Goal: Task Accomplishment & Management: Use online tool/utility

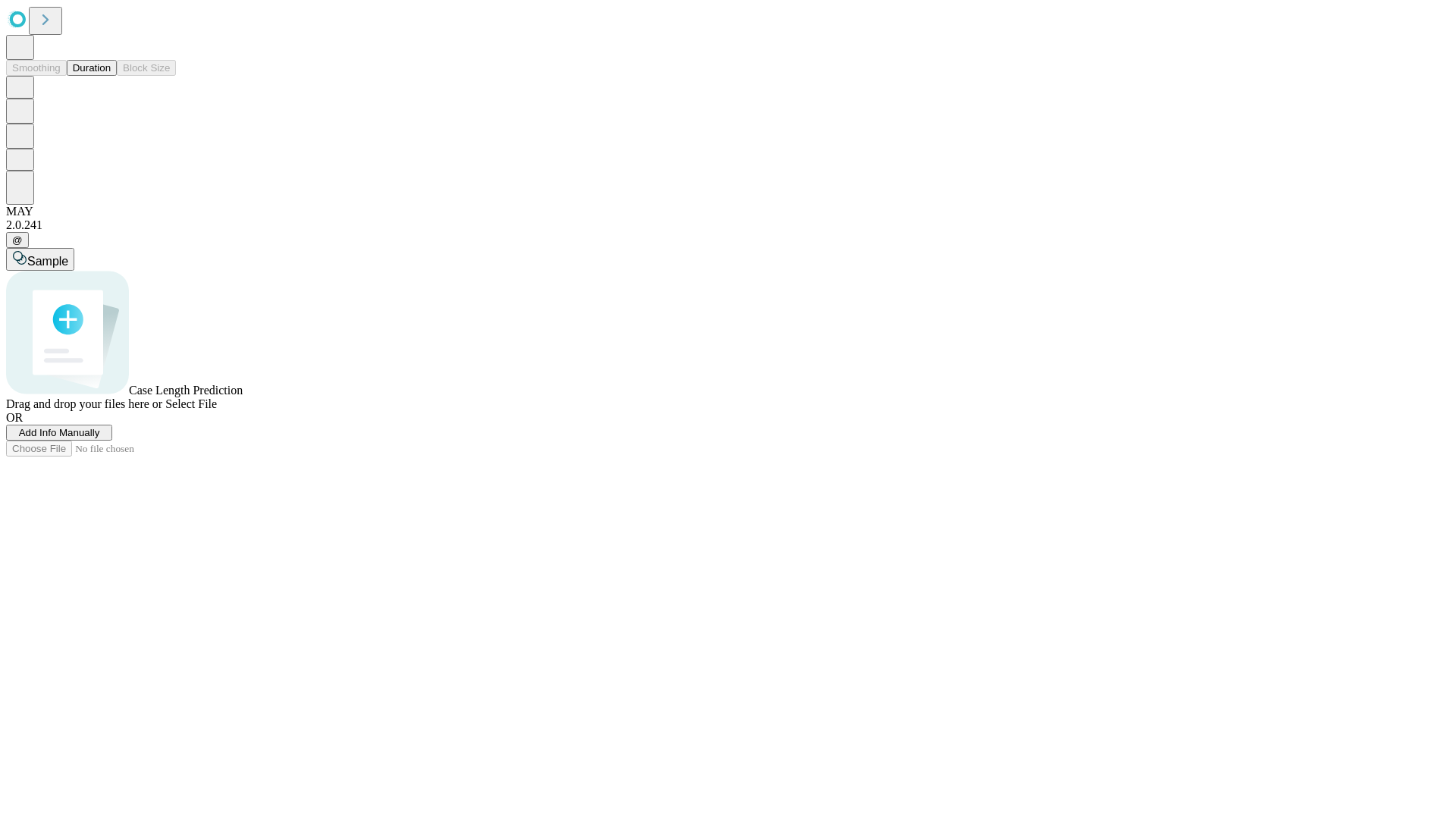
click at [111, 76] on button "Duration" at bounding box center [91, 68] width 50 height 16
click at [100, 439] on span "Add Info Manually" at bounding box center [59, 432] width 81 height 11
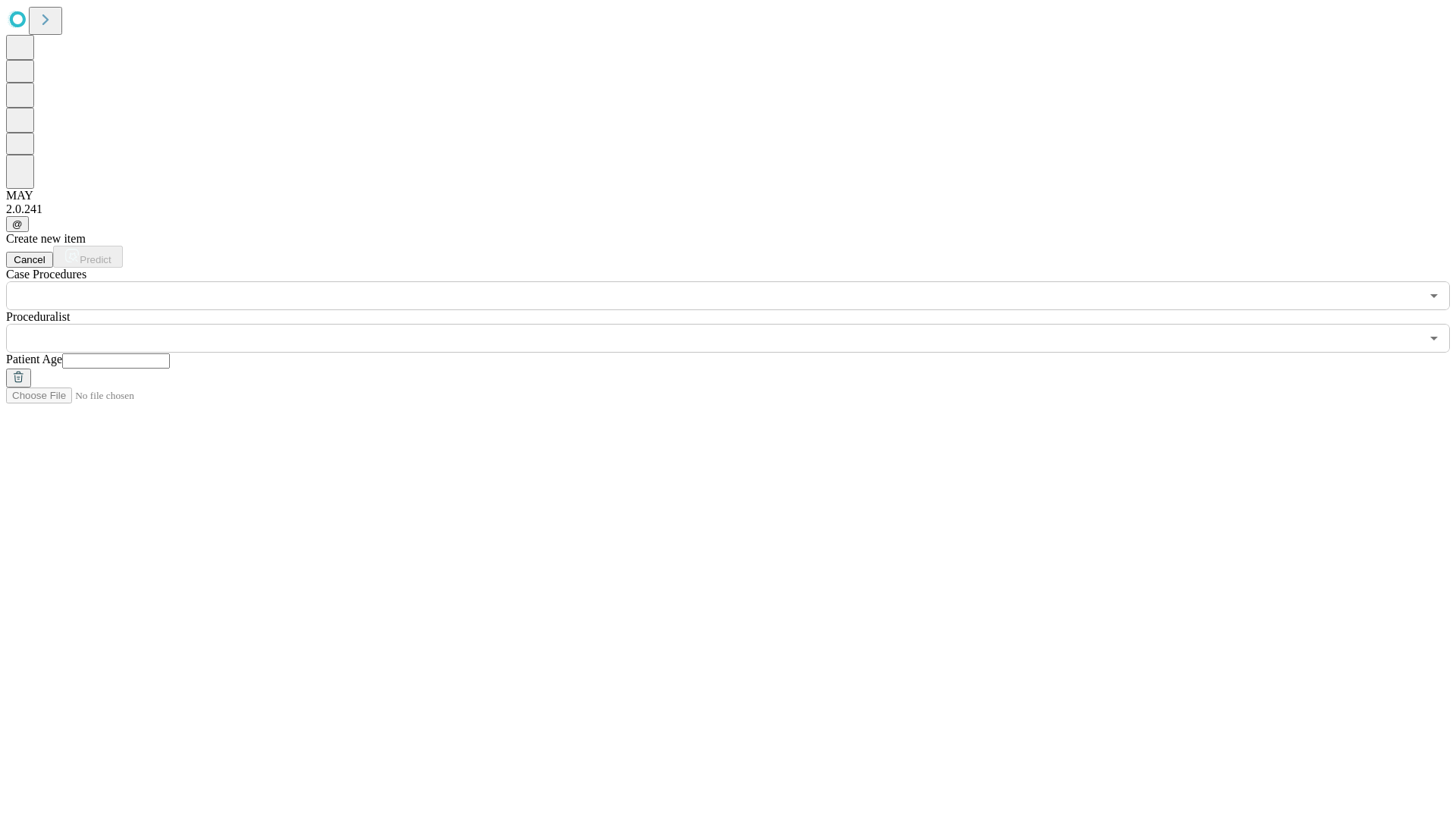
click at [170, 353] on input "text" at bounding box center [116, 361] width 108 height 15
type input "**"
click at [739, 324] on input "text" at bounding box center [713, 339] width 1414 height 29
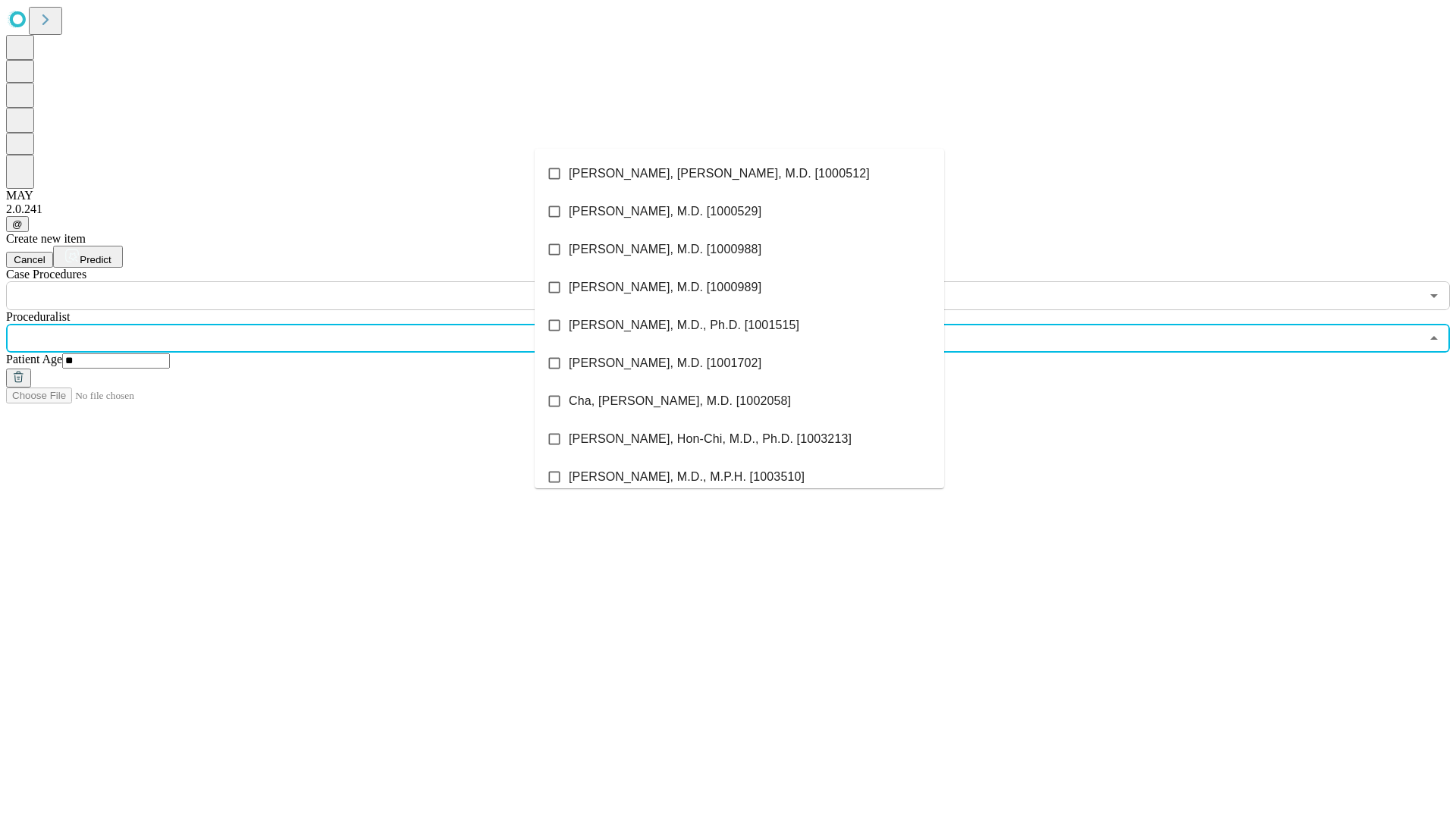
click at [740, 174] on li "[PERSON_NAME], [PERSON_NAME], M.D. [1000512]" at bounding box center [739, 174] width 410 height 38
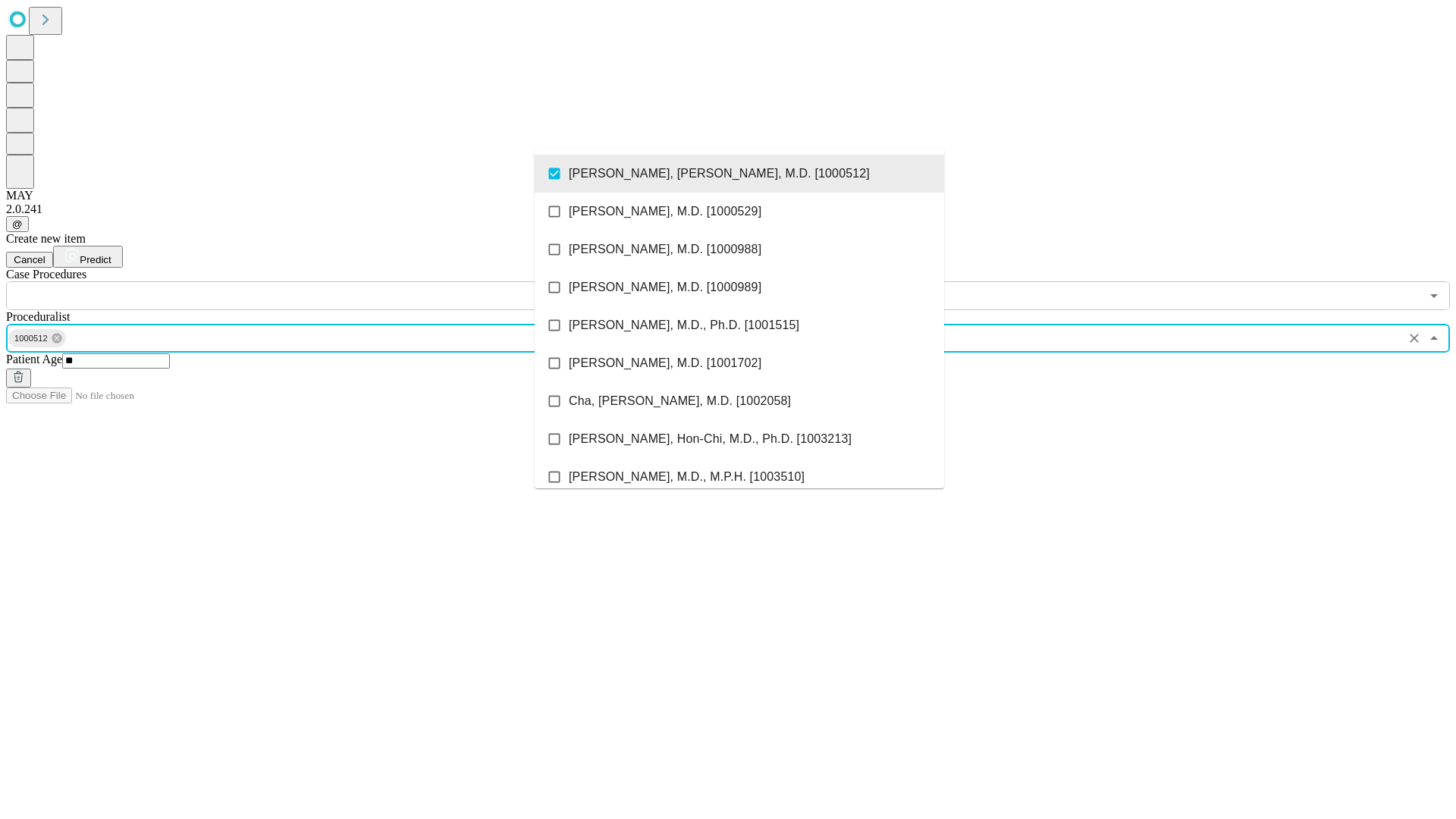
click at [319, 281] on input "text" at bounding box center [713, 296] width 1414 height 29
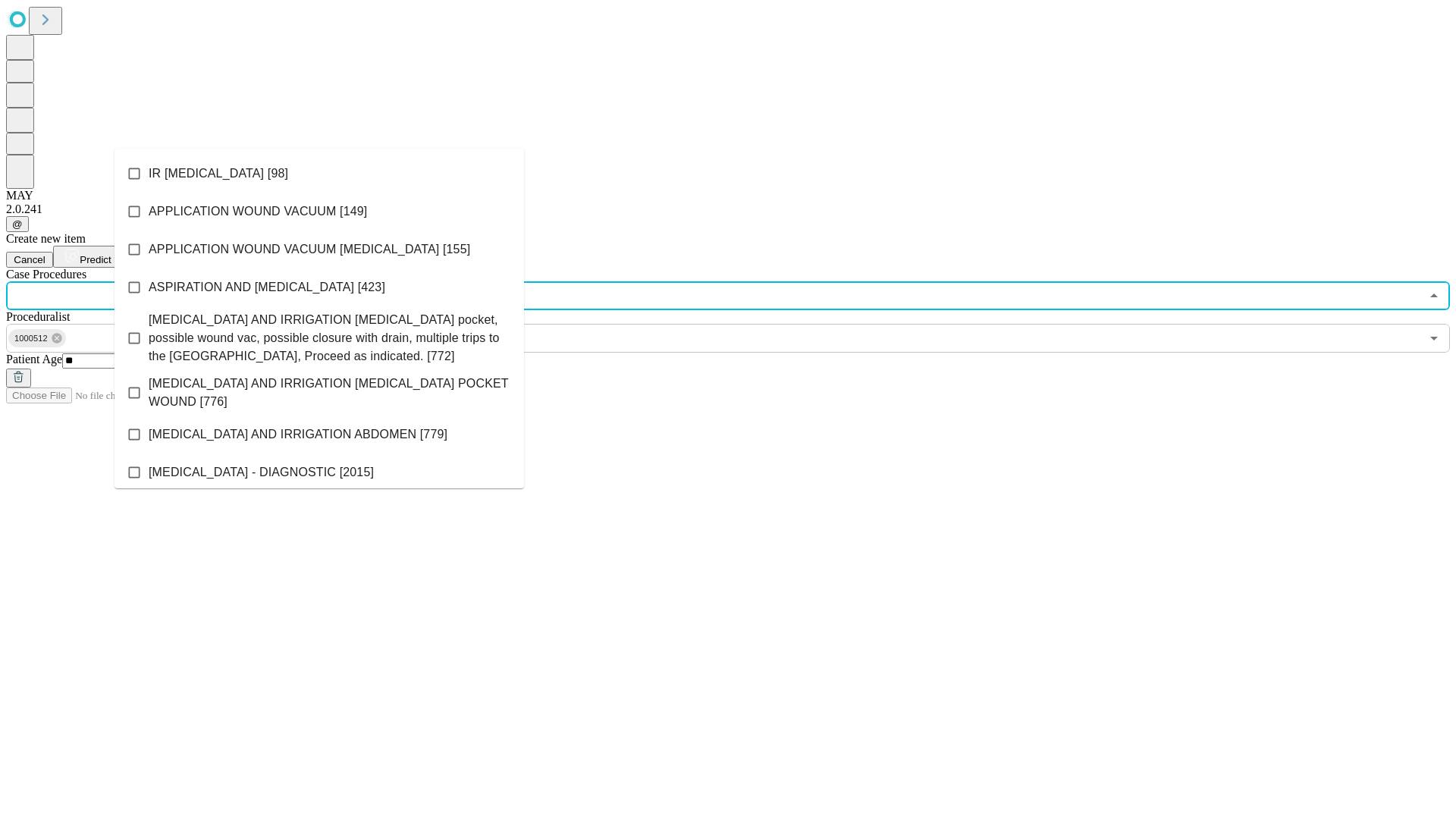
click at [319, 174] on li "IR [MEDICAL_DATA] [98]" at bounding box center [319, 174] width 410 height 38
